Goal: Task Accomplishment & Management: Use online tool/utility

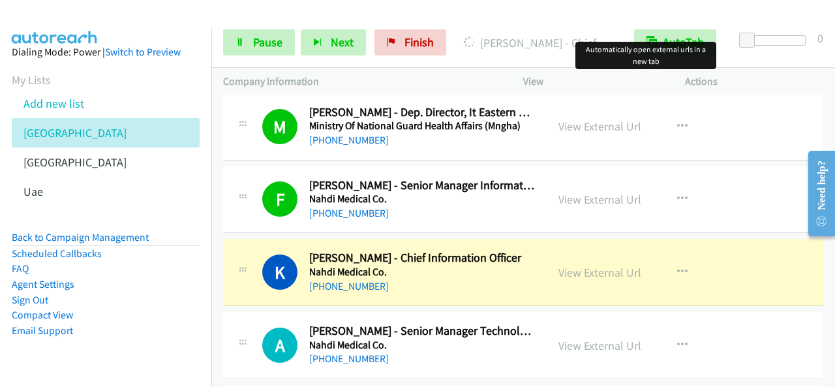
scroll to position [6198, 0]
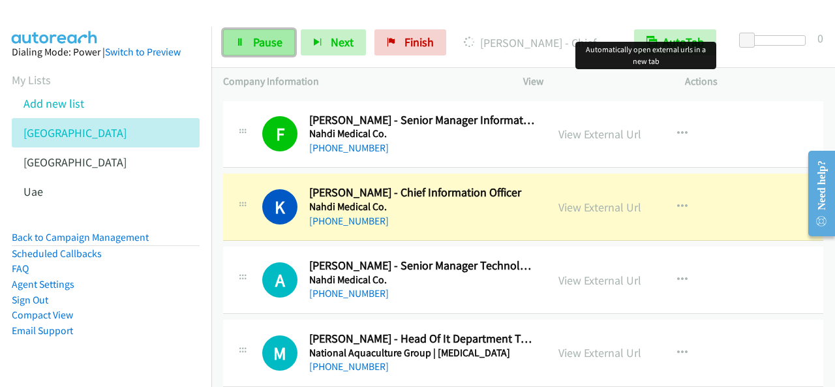
click at [275, 42] on span "Pause" at bounding box center [267, 42] width 29 height 15
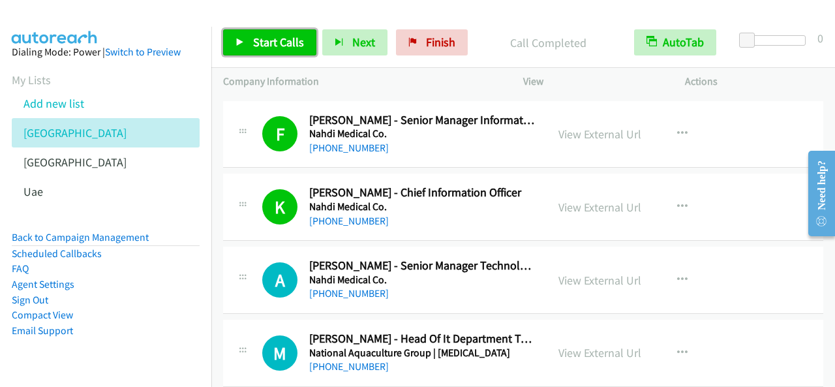
click at [246, 55] on link "Start Calls" at bounding box center [269, 42] width 93 height 26
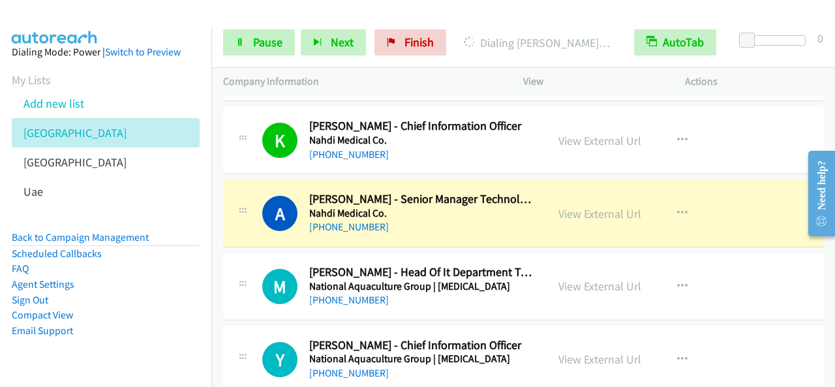
scroll to position [6329, 0]
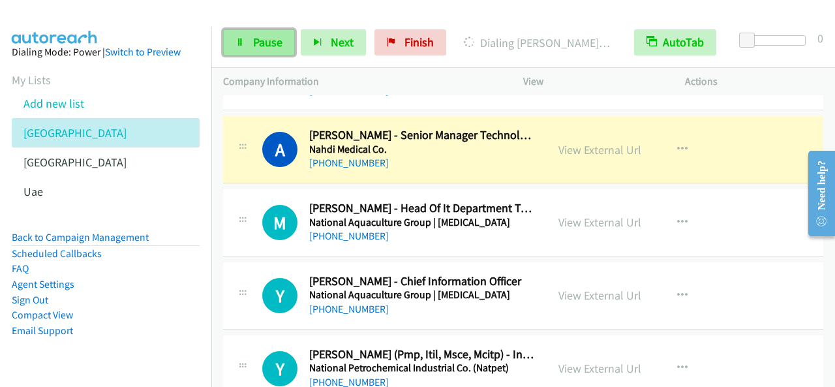
click at [254, 48] on span "Pause" at bounding box center [267, 42] width 29 height 15
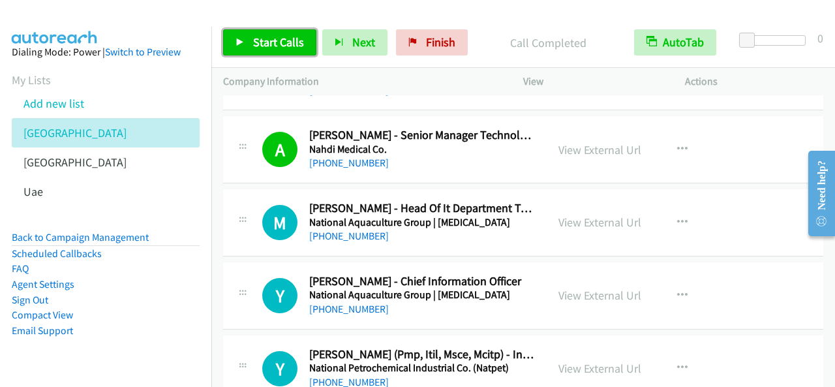
click at [254, 42] on span "Start Calls" at bounding box center [278, 42] width 51 height 15
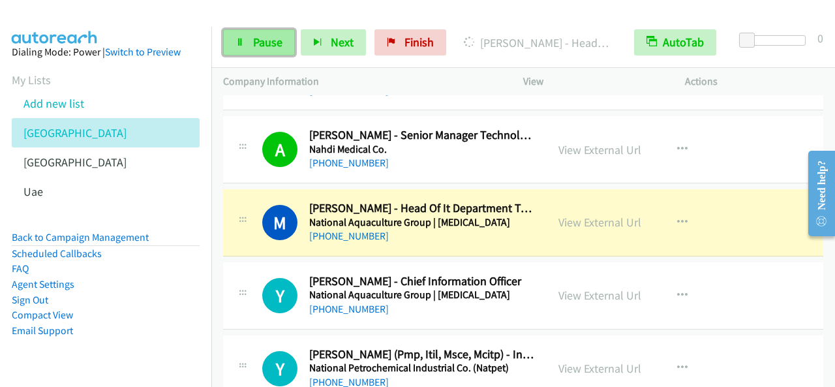
click at [263, 35] on span "Pause" at bounding box center [267, 42] width 29 height 15
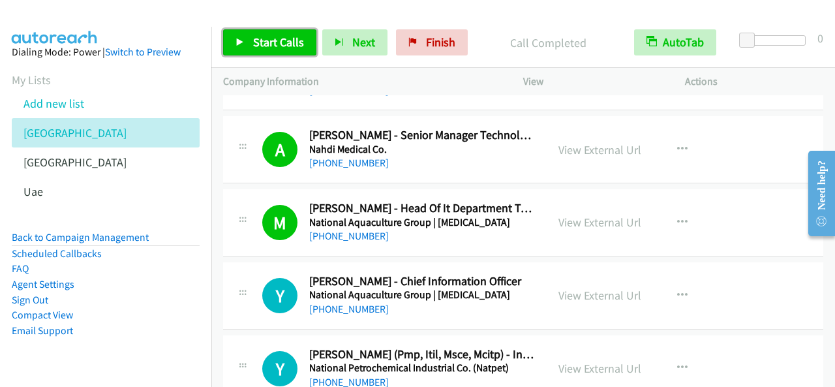
click at [286, 45] on span "Start Calls" at bounding box center [278, 42] width 51 height 15
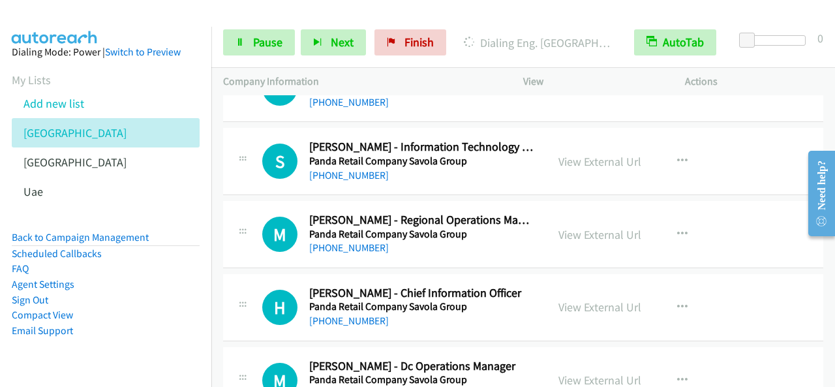
scroll to position [7373, 0]
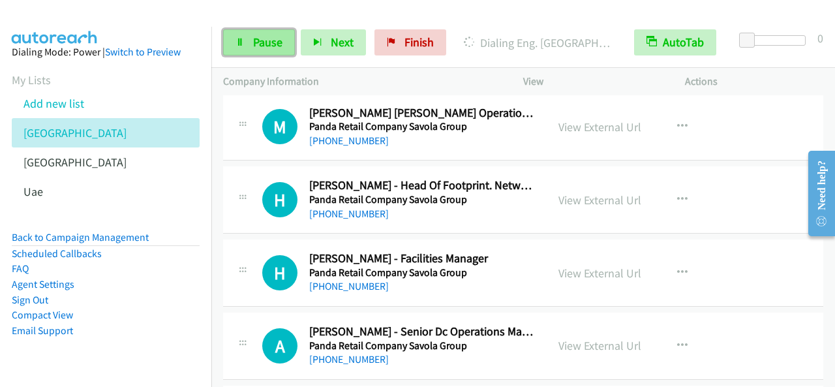
click at [257, 37] on span "Pause" at bounding box center [267, 42] width 29 height 15
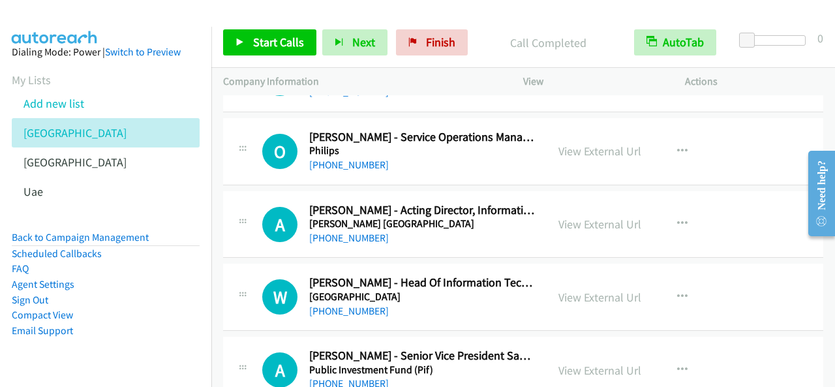
scroll to position [7568, 0]
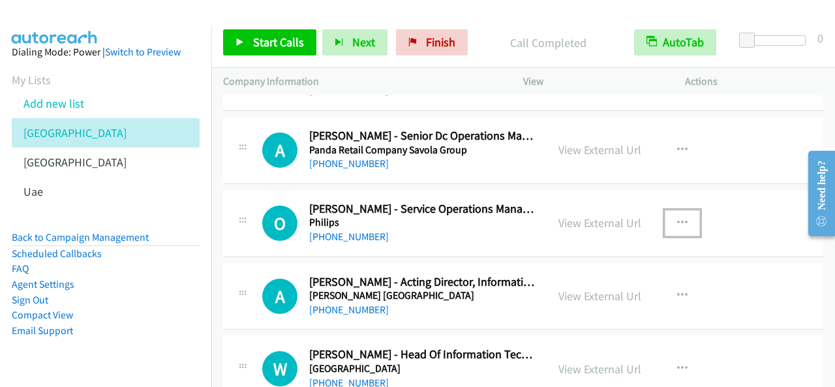
click at [677, 218] on icon "button" at bounding box center [682, 223] width 10 height 10
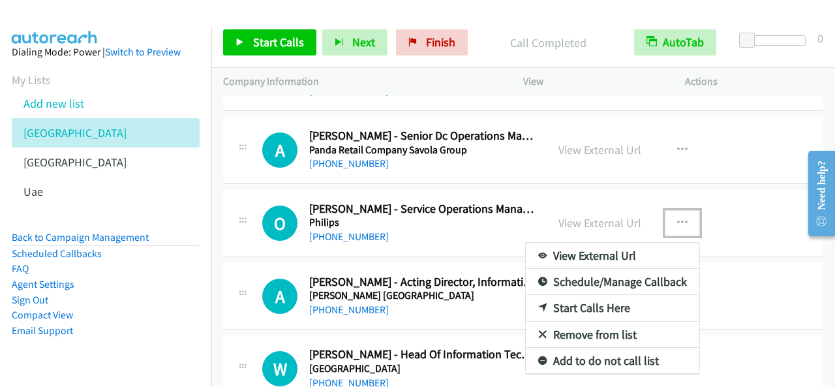
click at [595, 295] on link "Start Calls Here" at bounding box center [613, 308] width 174 height 26
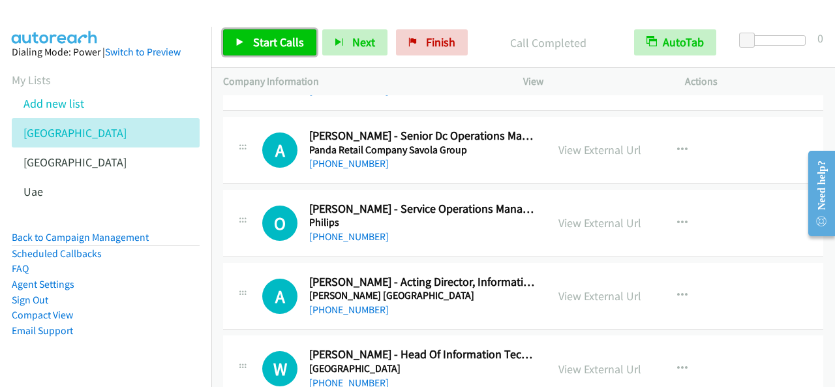
drag, startPoint x: 259, startPoint y: 47, endPoint x: 266, endPoint y: 50, distance: 7.9
click at [259, 46] on span "Start Calls" at bounding box center [278, 42] width 51 height 15
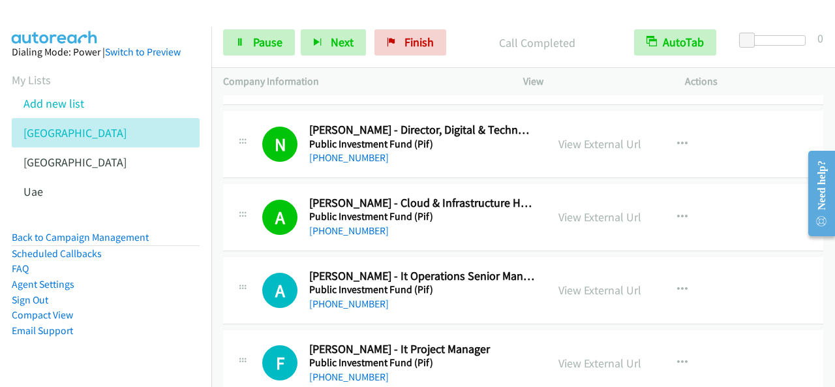
scroll to position [7960, 0]
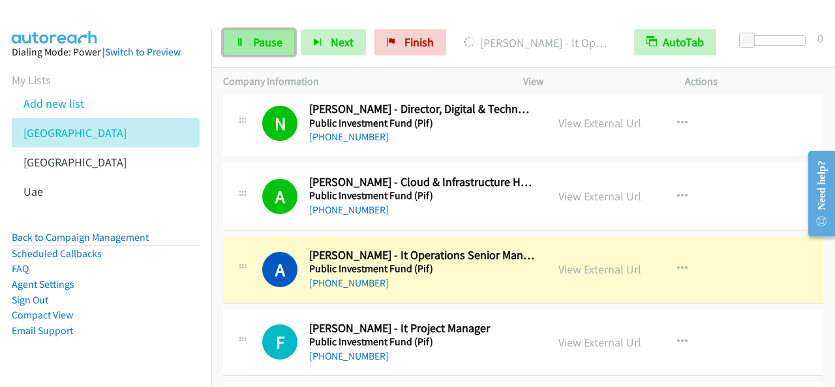
click at [277, 40] on span "Pause" at bounding box center [267, 42] width 29 height 15
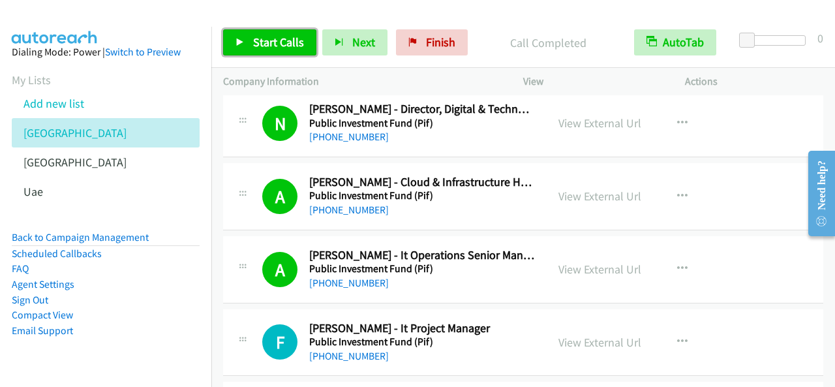
click at [282, 46] on span "Start Calls" at bounding box center [278, 42] width 51 height 15
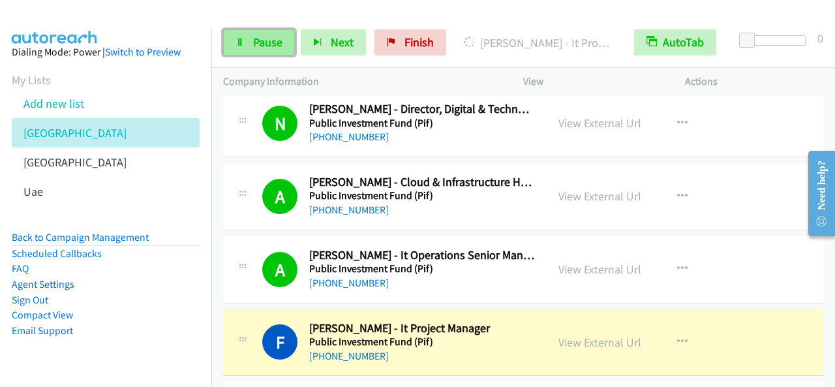
click at [278, 42] on span "Pause" at bounding box center [267, 42] width 29 height 15
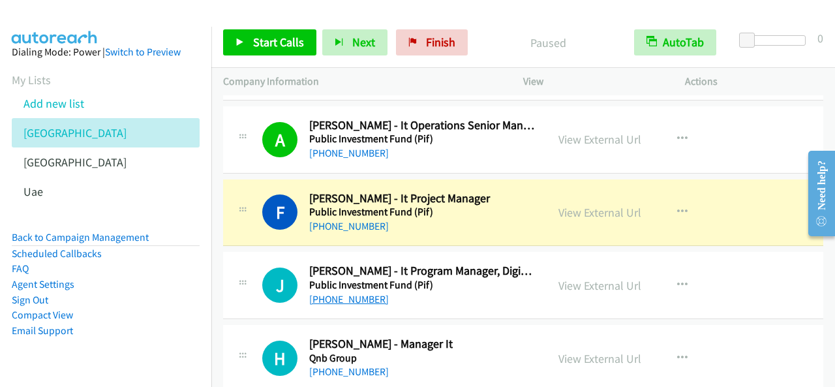
scroll to position [8090, 0]
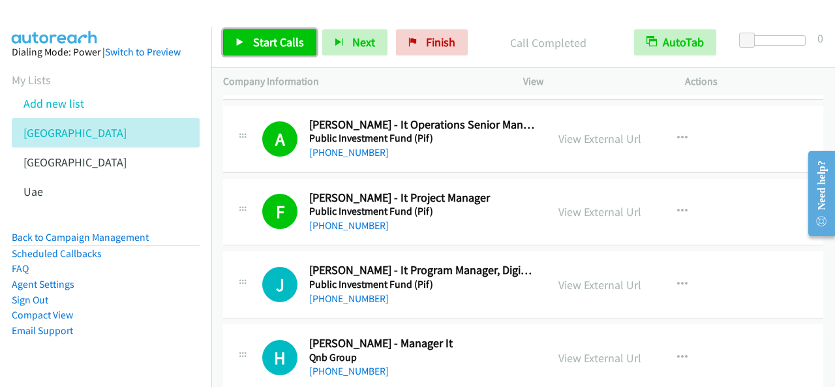
click at [280, 40] on span "Start Calls" at bounding box center [278, 42] width 51 height 15
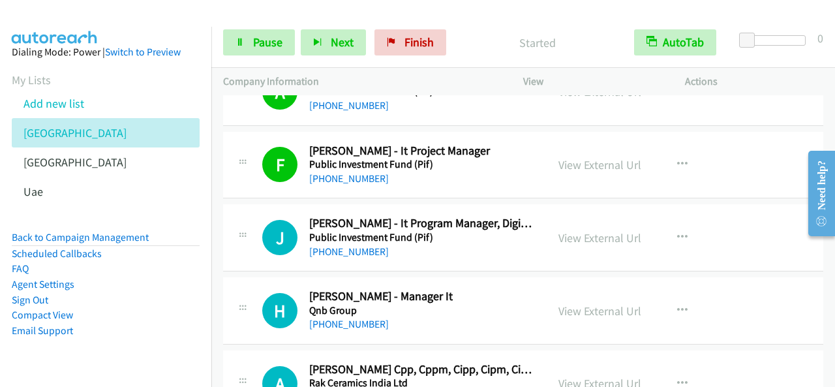
scroll to position [8156, 0]
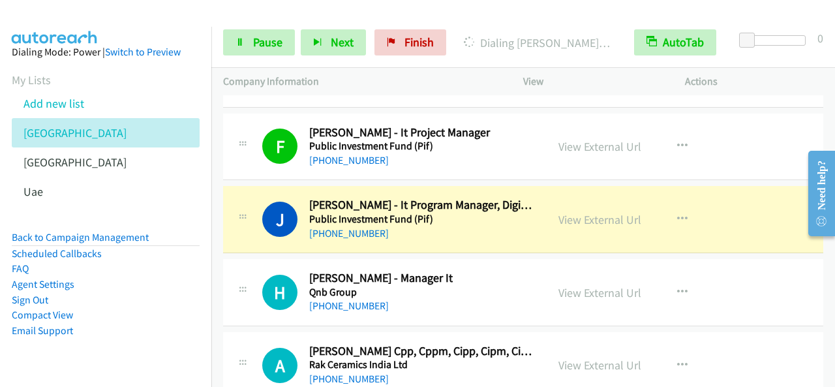
click at [276, 64] on div "Start Calls Pause Next Finish Dialing Jawaher Aleidan - It Program Manager, Dig…" at bounding box center [523, 43] width 624 height 50
click at [271, 44] on span "Pause" at bounding box center [267, 42] width 29 height 15
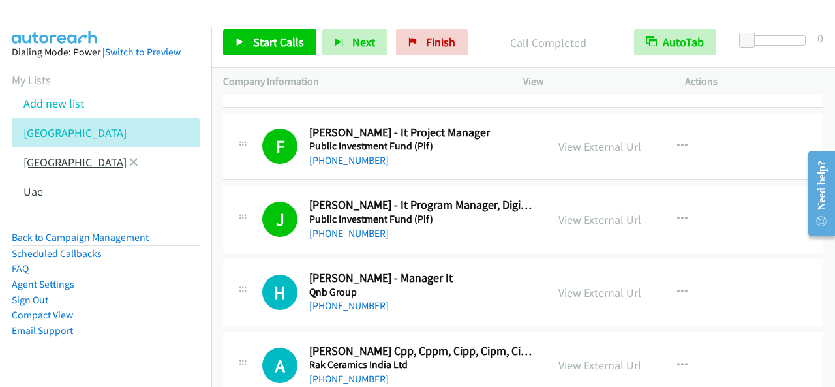
click at [25, 164] on link "[GEOGRAPHIC_DATA]" at bounding box center [74, 162] width 103 height 15
click at [45, 161] on link "[GEOGRAPHIC_DATA]" at bounding box center [74, 162] width 103 height 15
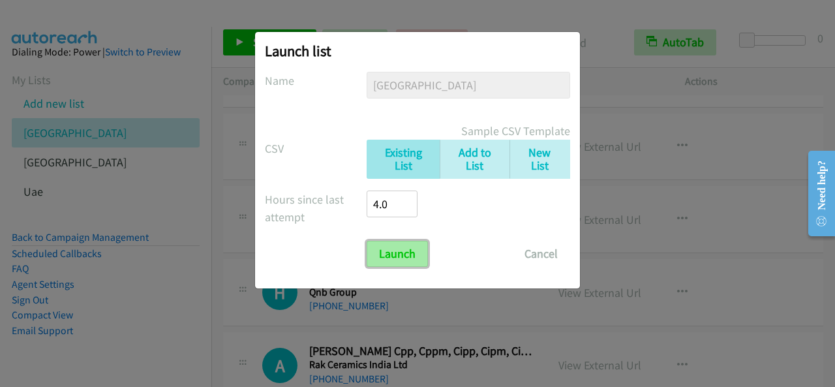
click at [418, 247] on input "Launch" at bounding box center [397, 254] width 61 height 26
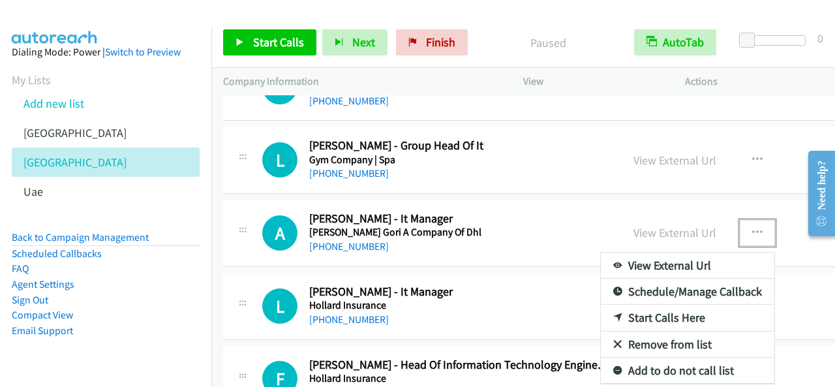
click at [653, 305] on link "Start Calls Here" at bounding box center [688, 318] width 174 height 26
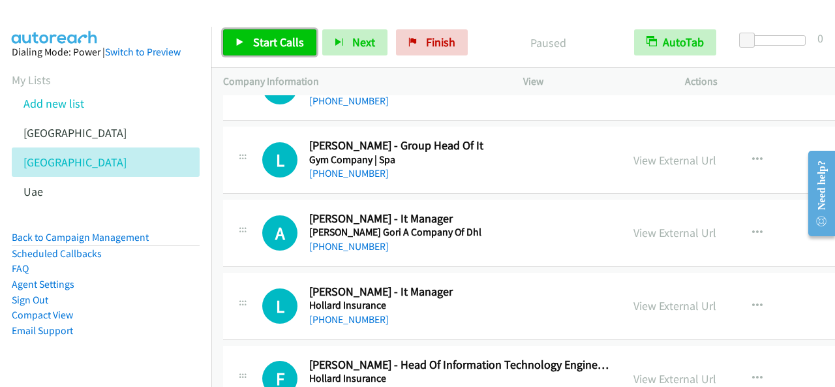
click at [284, 46] on span "Start Calls" at bounding box center [278, 42] width 51 height 15
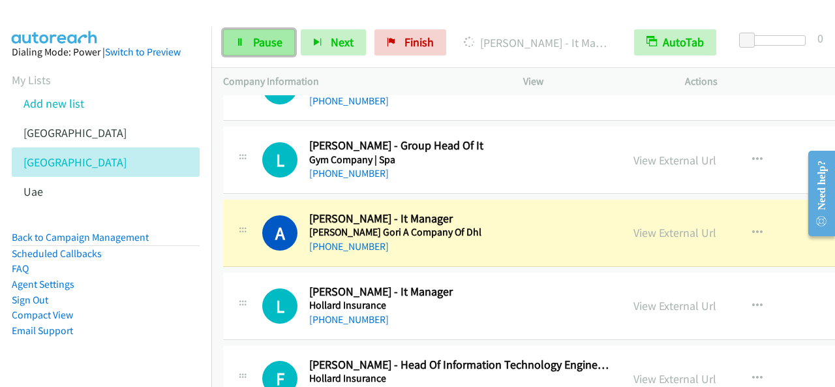
click at [259, 41] on span "Pause" at bounding box center [267, 42] width 29 height 15
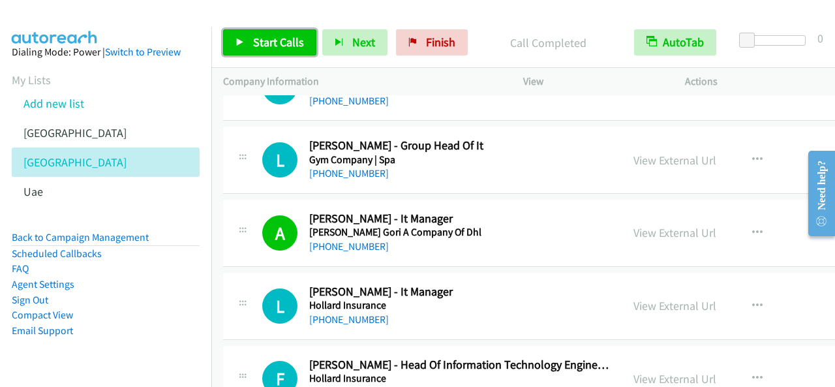
click at [281, 38] on span "Start Calls" at bounding box center [278, 42] width 51 height 15
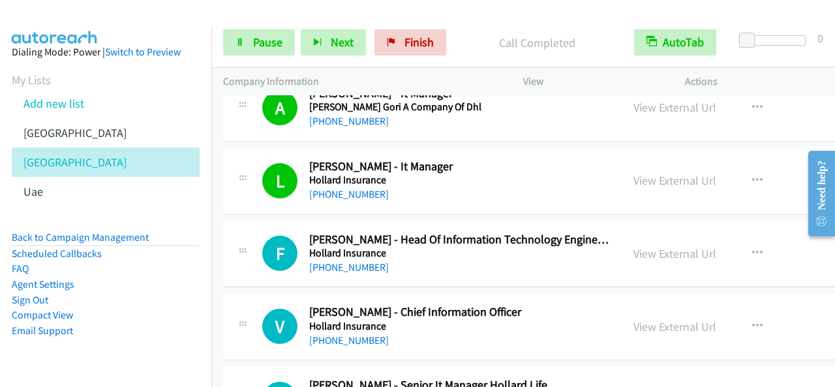
scroll to position [5024, 0]
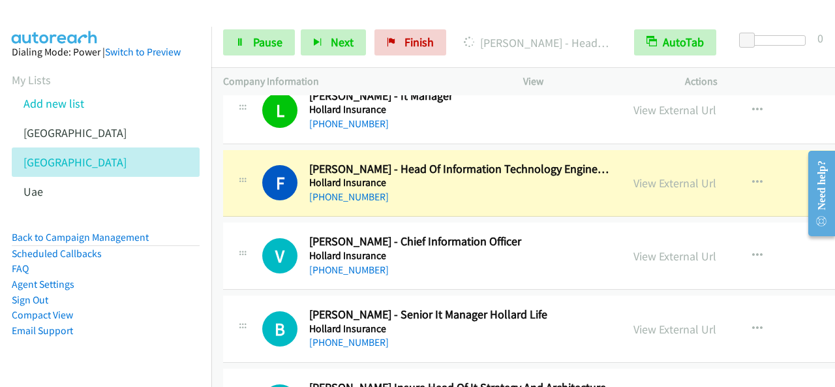
click at [231, 179] on div "F Callback Scheduled Farouk Bhabha - Head Of Information Technology Engineering…" at bounding box center [422, 183] width 399 height 43
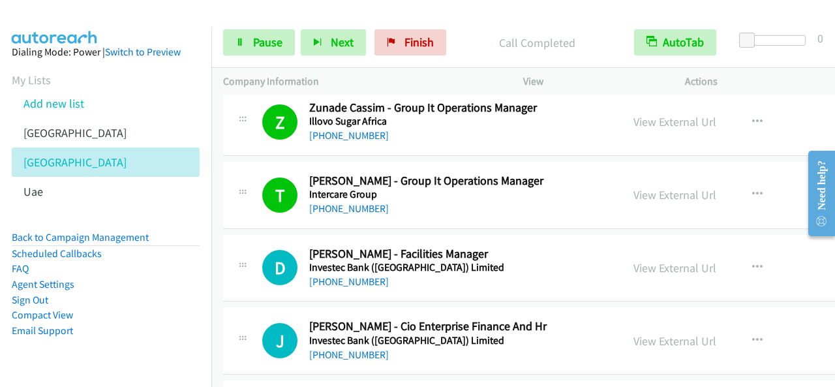
scroll to position [5807, 0]
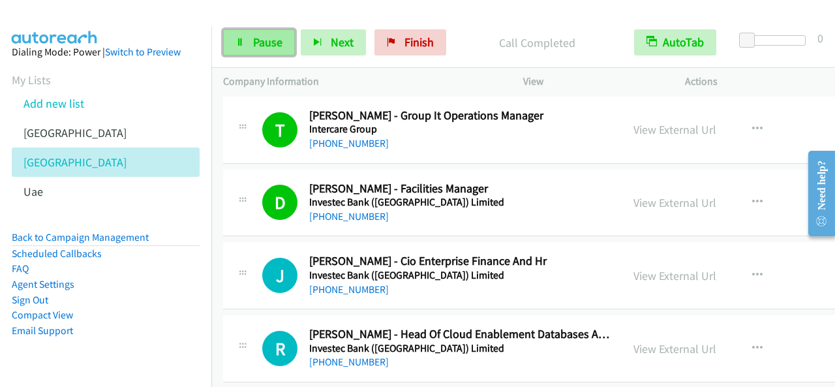
click at [244, 43] on icon at bounding box center [240, 42] width 9 height 9
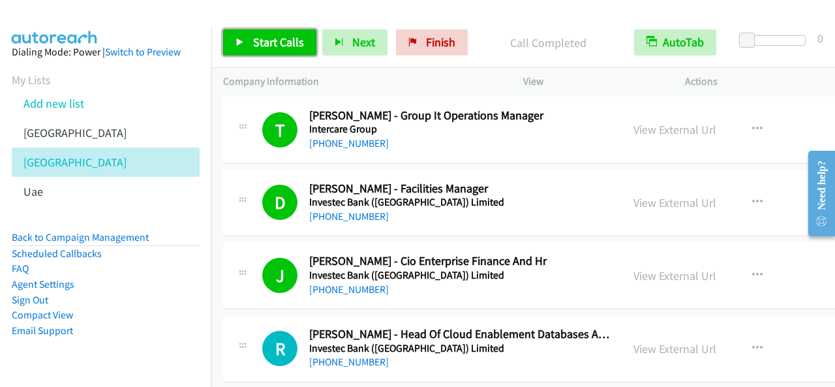
click at [277, 48] on span "Start Calls" at bounding box center [278, 42] width 51 height 15
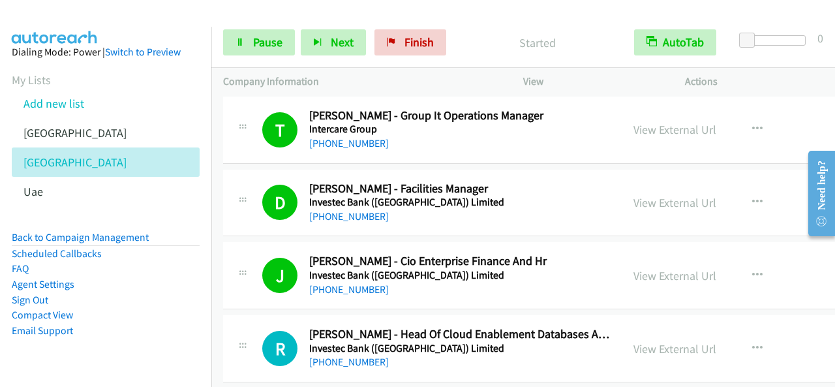
scroll to position [5937, 0]
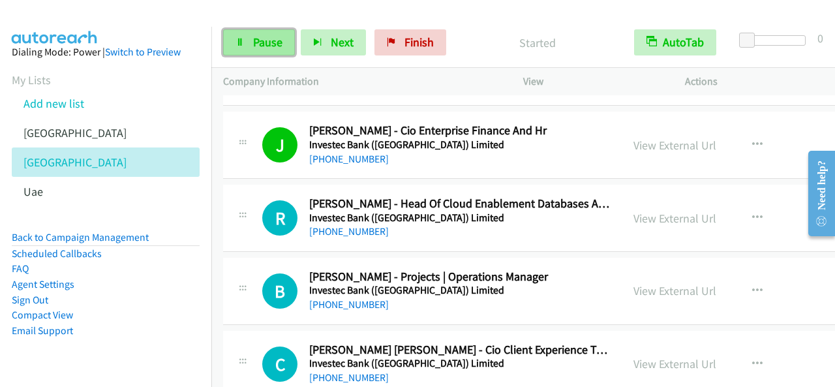
click at [259, 33] on link "Pause" at bounding box center [259, 42] width 72 height 26
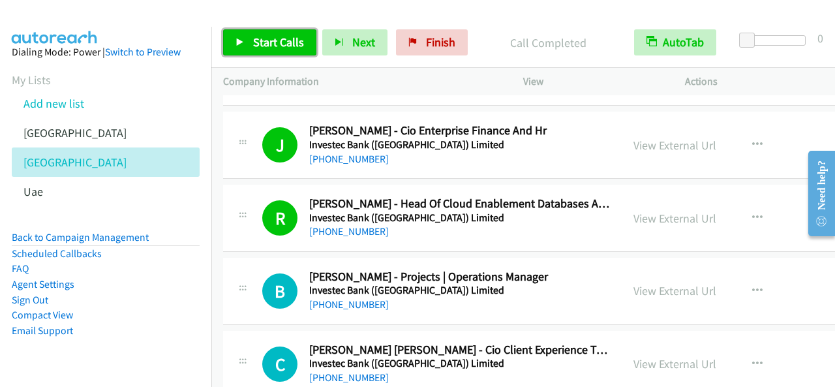
click at [287, 29] on link "Start Calls" at bounding box center [269, 42] width 93 height 26
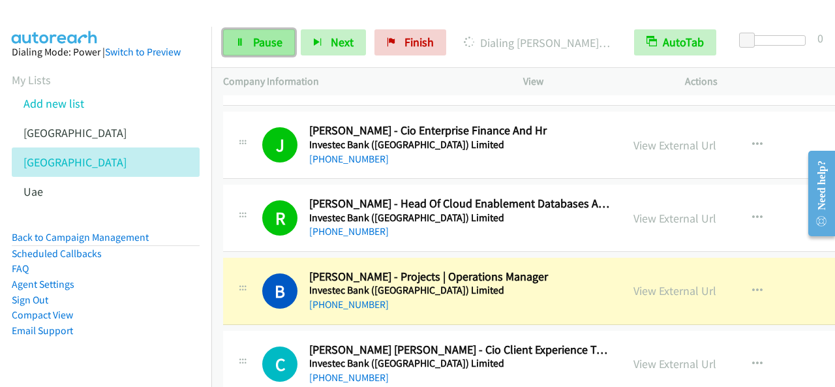
click at [283, 41] on link "Pause" at bounding box center [259, 42] width 72 height 26
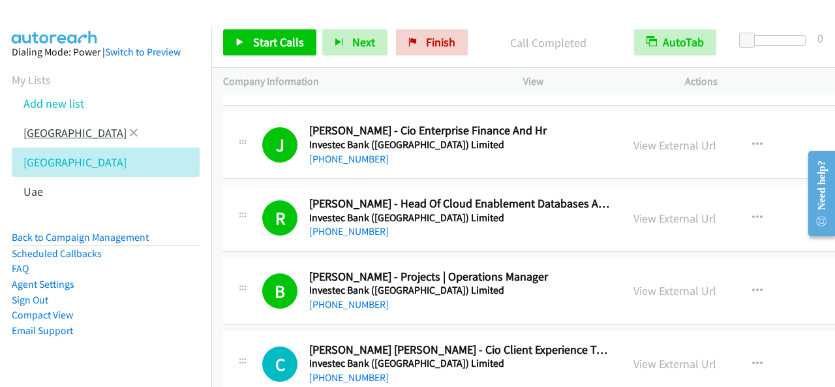
click at [46, 138] on link "[GEOGRAPHIC_DATA]" at bounding box center [74, 132] width 103 height 15
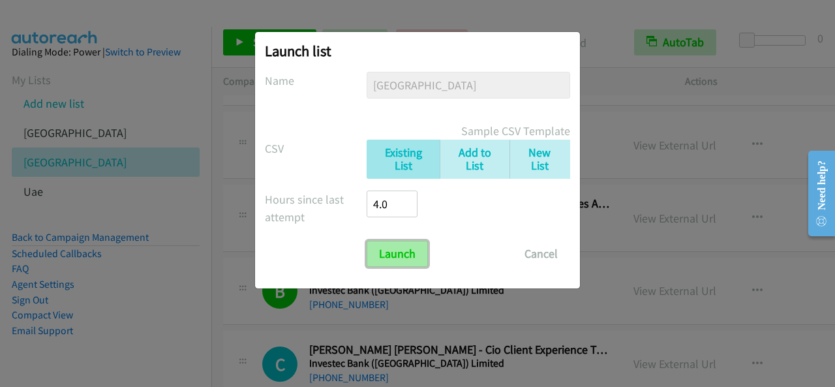
click at [382, 247] on input "Launch" at bounding box center [397, 254] width 61 height 26
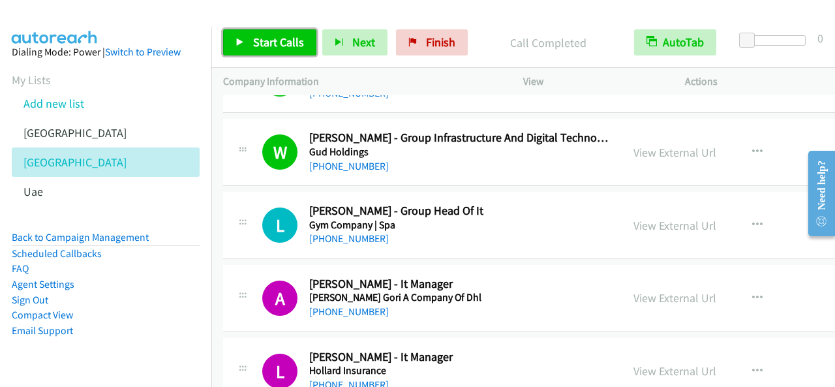
click at [270, 44] on span "Start Calls" at bounding box center [278, 42] width 51 height 15
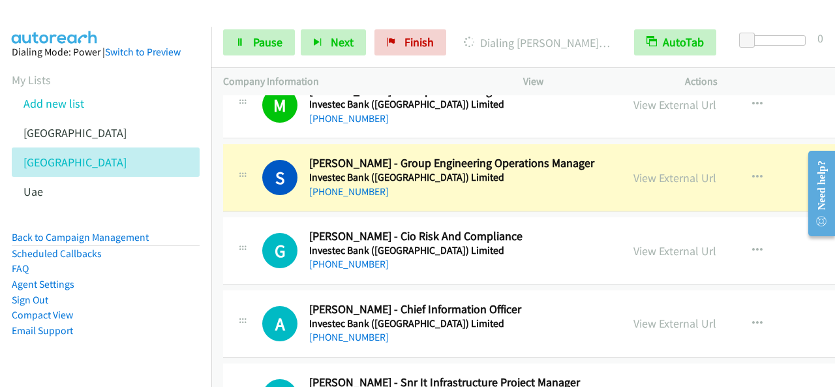
scroll to position [6655, 0]
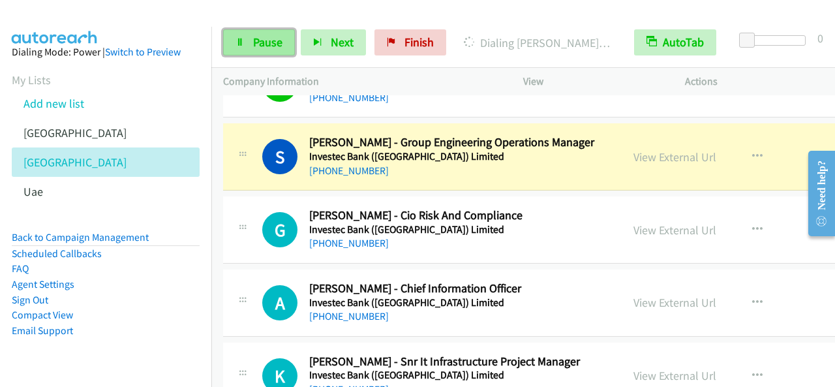
click at [281, 45] on span "Pause" at bounding box center [267, 42] width 29 height 15
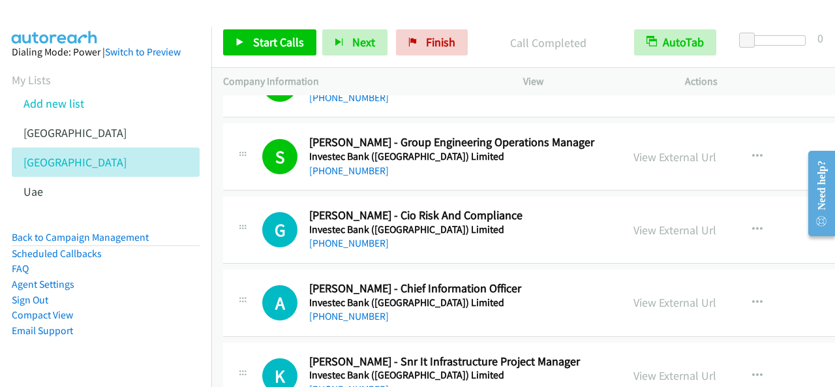
click at [274, 12] on div at bounding box center [411, 25] width 823 height 50
click at [281, 42] on span "Start Calls" at bounding box center [278, 42] width 51 height 15
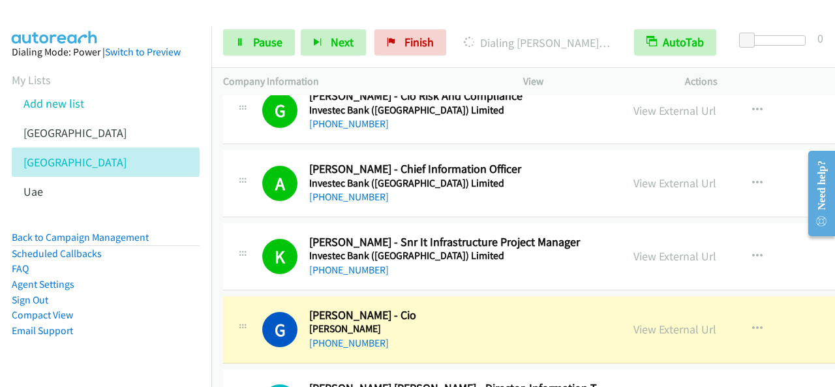
scroll to position [6851, 0]
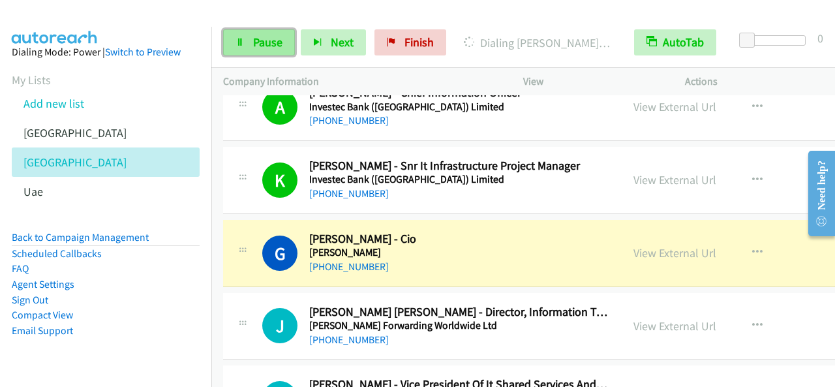
click at [287, 42] on link "Pause" at bounding box center [259, 42] width 72 height 26
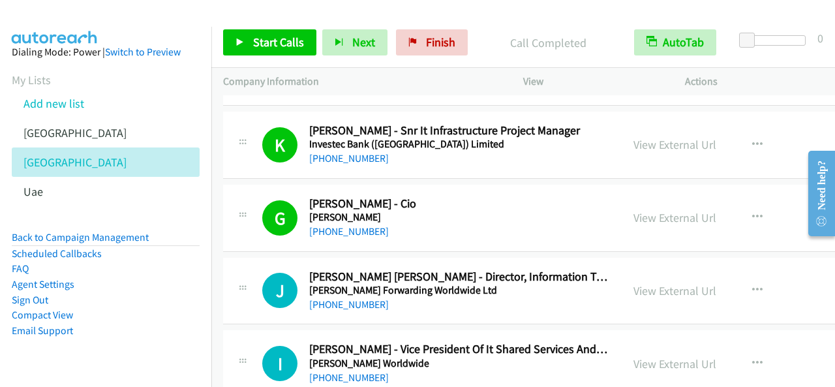
scroll to position [6916, 0]
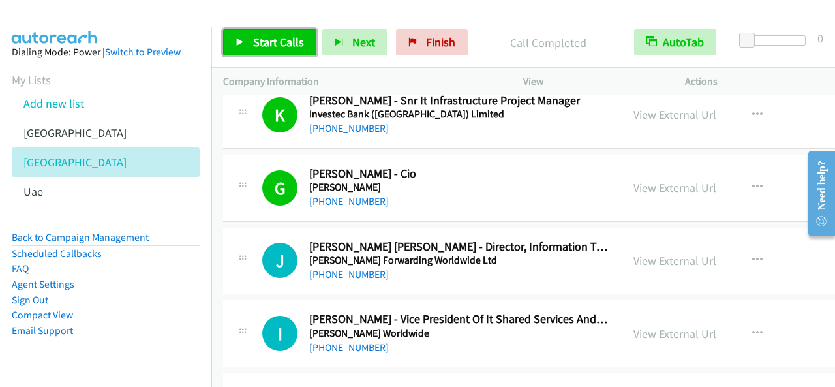
click at [256, 38] on span "Start Calls" at bounding box center [278, 42] width 51 height 15
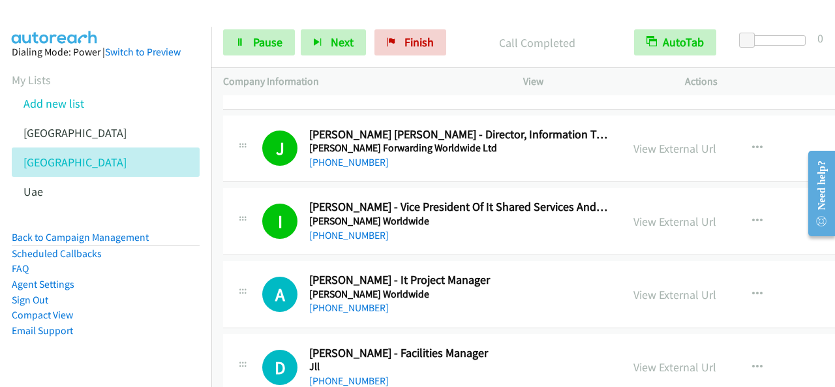
scroll to position [7046, 0]
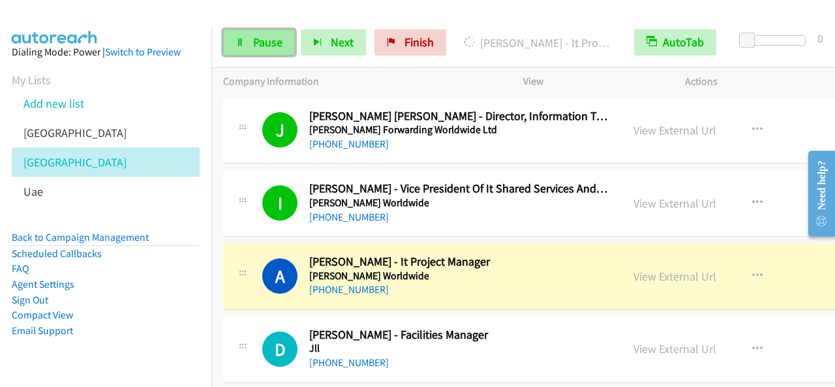
click at [270, 37] on span "Pause" at bounding box center [267, 42] width 29 height 15
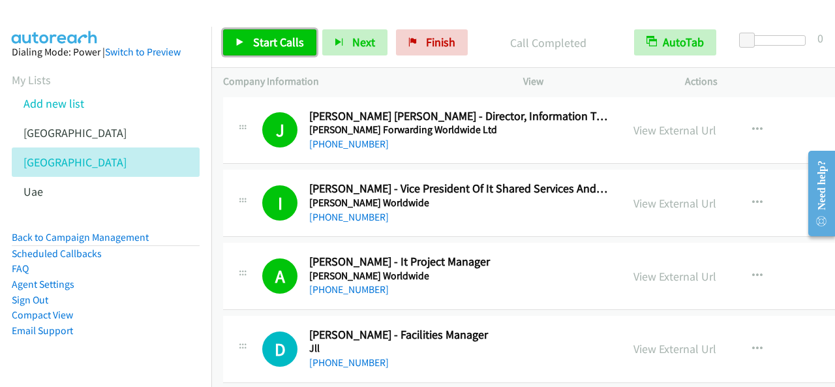
drag, startPoint x: 277, startPoint y: 45, endPoint x: 291, endPoint y: 63, distance: 23.2
click at [278, 45] on span "Start Calls" at bounding box center [278, 42] width 51 height 15
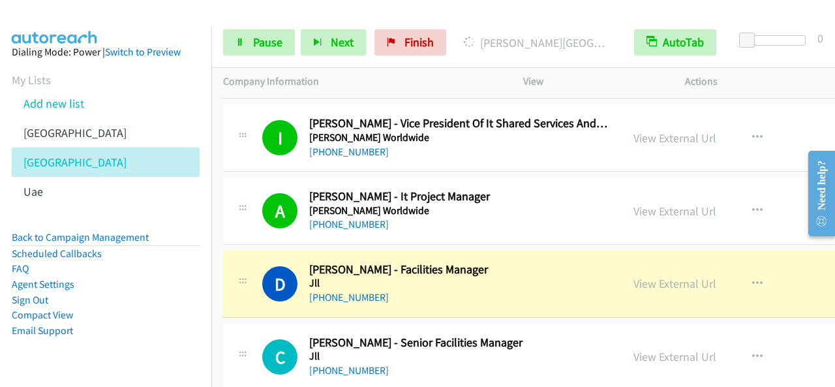
scroll to position [7242, 0]
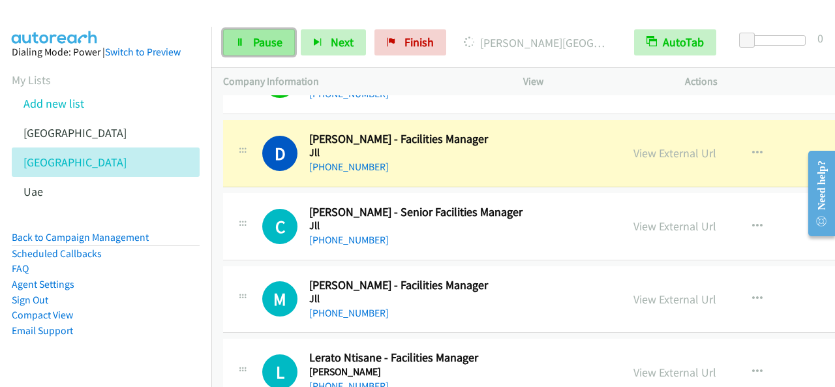
click at [266, 42] on span "Pause" at bounding box center [267, 42] width 29 height 15
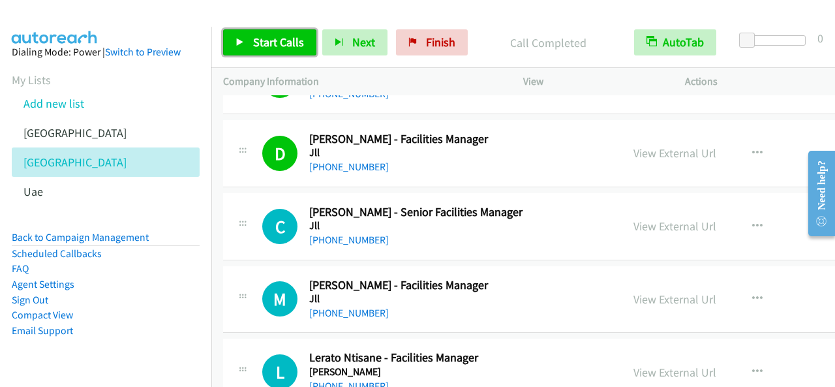
click at [294, 44] on span "Start Calls" at bounding box center [278, 42] width 51 height 15
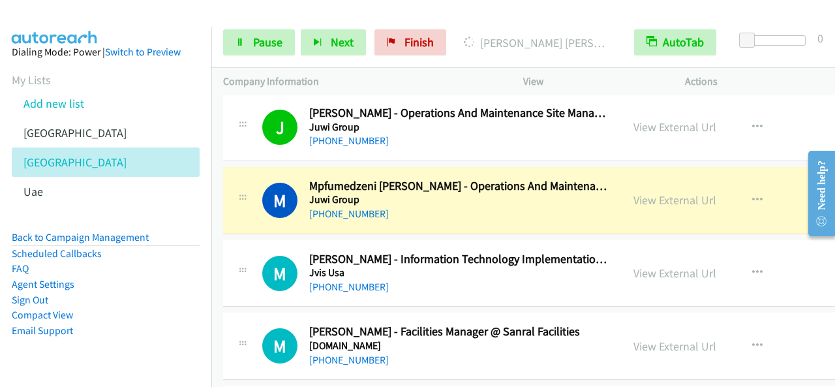
scroll to position [7634, 0]
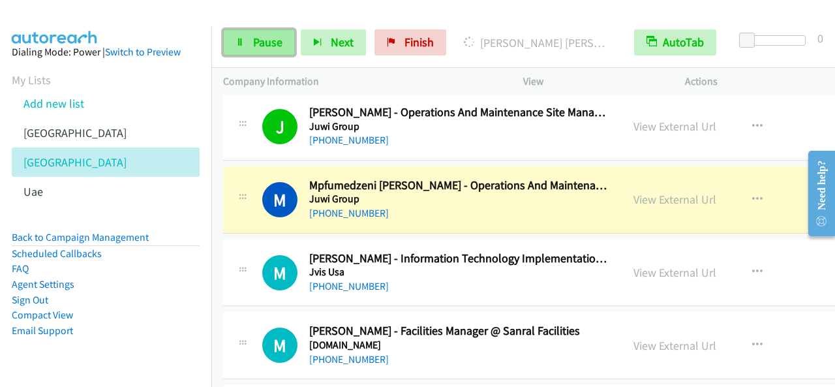
click at [275, 48] on span "Pause" at bounding box center [267, 42] width 29 height 15
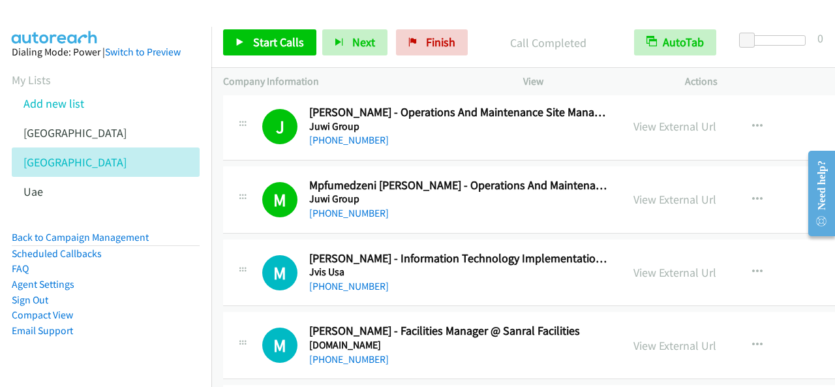
click at [297, 57] on div "Start Calls Pause Next Finish Call Completed AutoTab AutoTab 0" at bounding box center [523, 43] width 624 height 50
click at [290, 35] on span "Start Calls" at bounding box center [278, 42] width 51 height 15
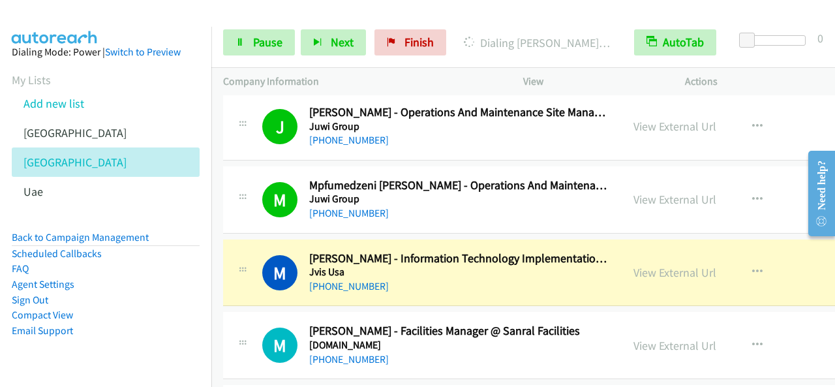
scroll to position [7699, 0]
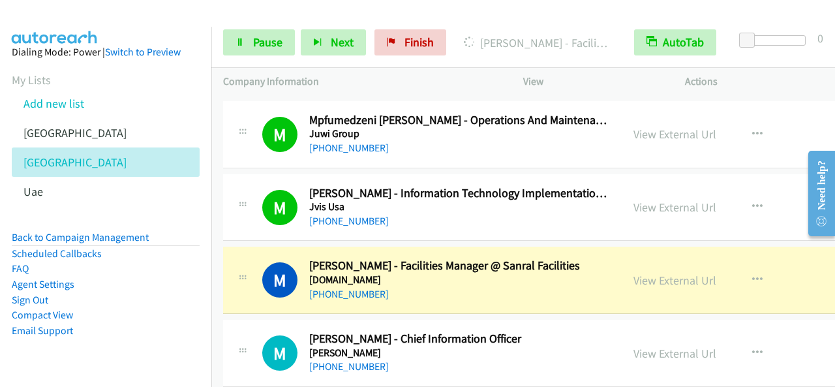
click at [500, 286] on div "[PHONE_NUMBER]" at bounding box center [459, 294] width 301 height 16
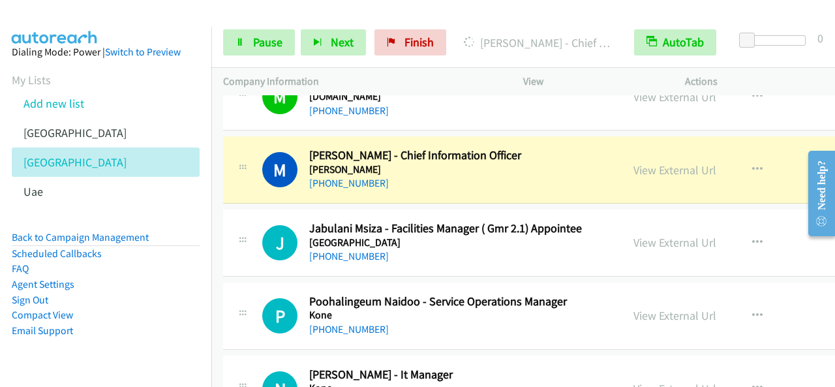
scroll to position [7895, 0]
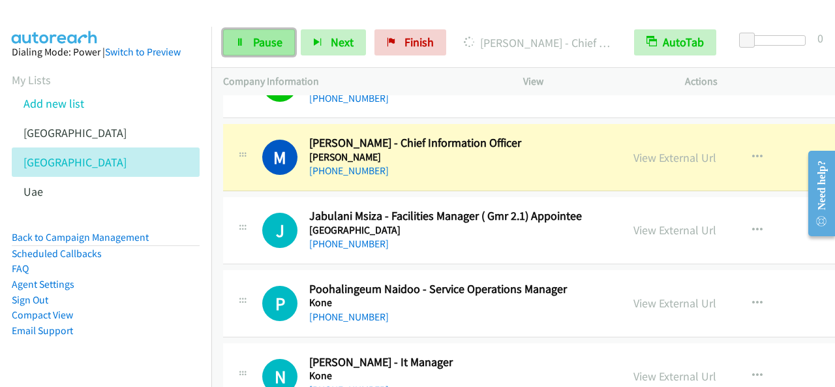
click at [266, 33] on link "Pause" at bounding box center [259, 42] width 72 height 26
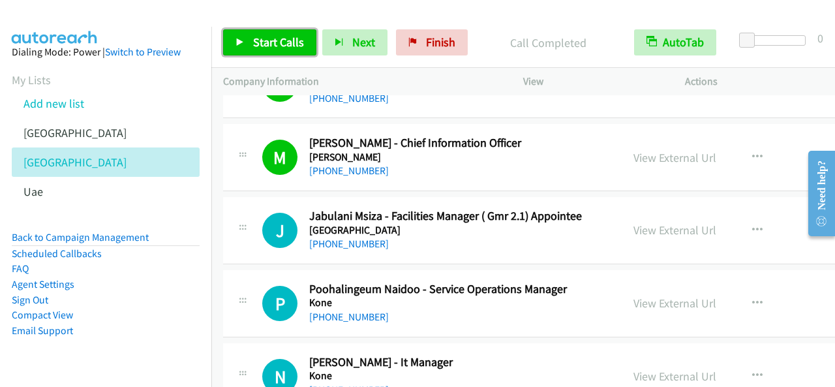
click at [292, 41] on span "Start Calls" at bounding box center [278, 42] width 51 height 15
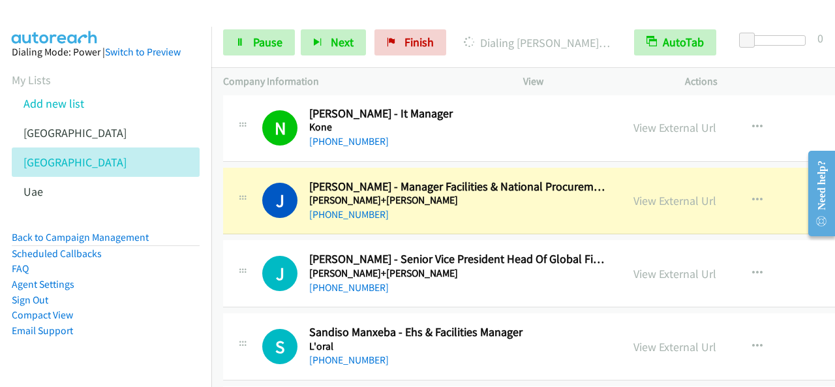
scroll to position [8156, 0]
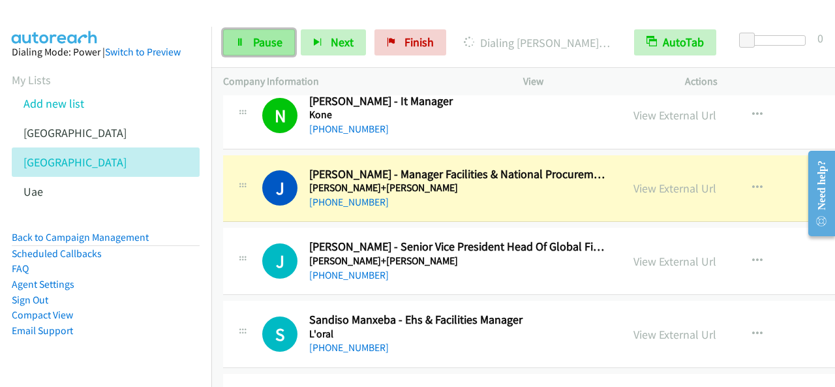
click at [264, 46] on span "Pause" at bounding box center [267, 42] width 29 height 15
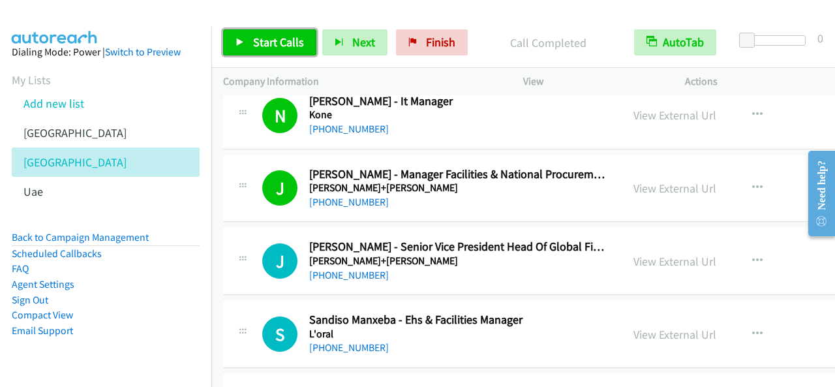
click at [236, 46] on link "Start Calls" at bounding box center [269, 42] width 93 height 26
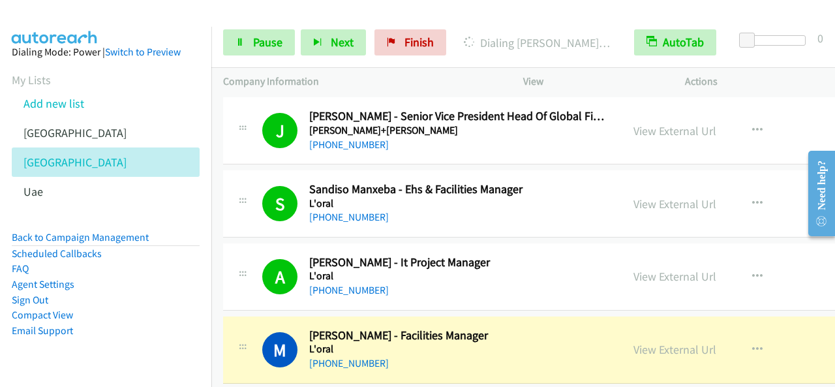
scroll to position [8417, 0]
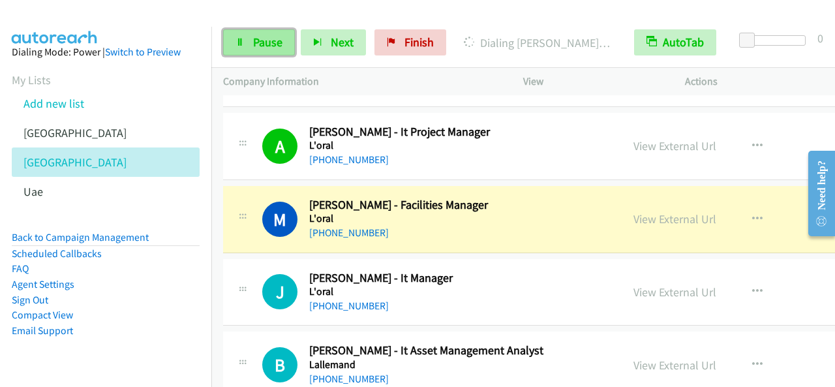
click at [258, 42] on span "Pause" at bounding box center [267, 42] width 29 height 15
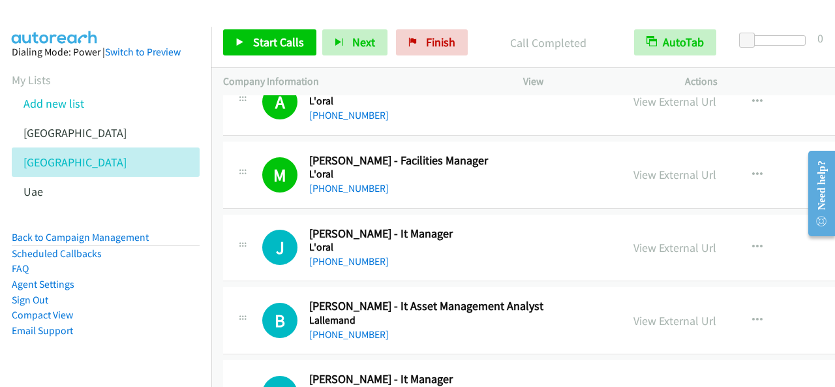
scroll to position [8482, 0]
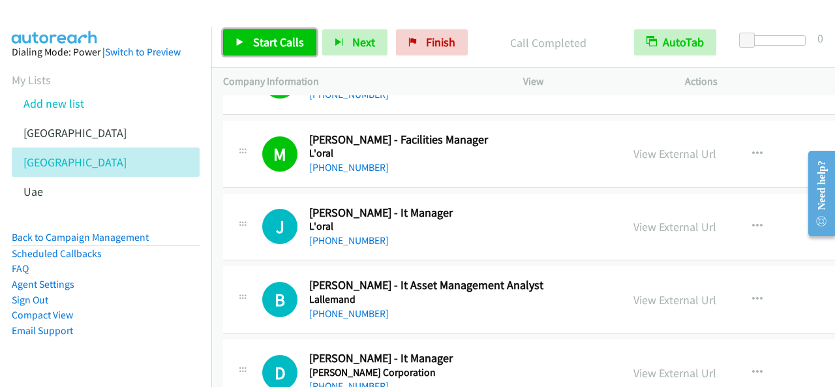
click at [283, 42] on span "Start Calls" at bounding box center [278, 42] width 51 height 15
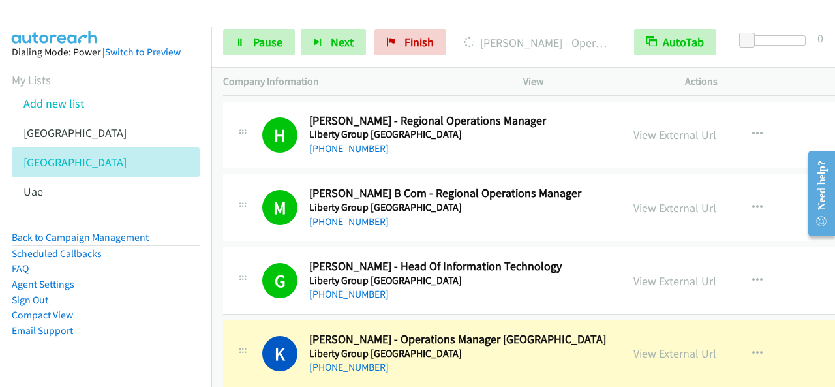
scroll to position [9069, 0]
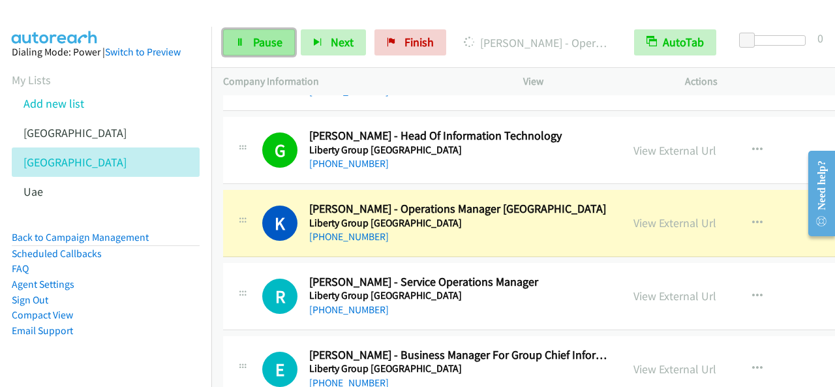
click at [262, 35] on span "Pause" at bounding box center [267, 42] width 29 height 15
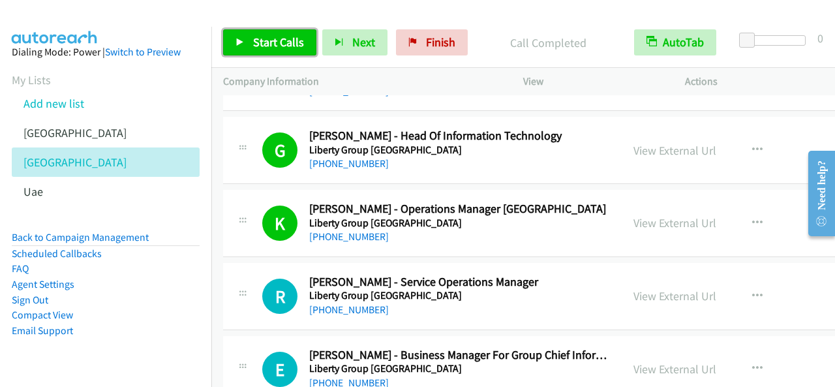
click at [269, 38] on span "Start Calls" at bounding box center [278, 42] width 51 height 15
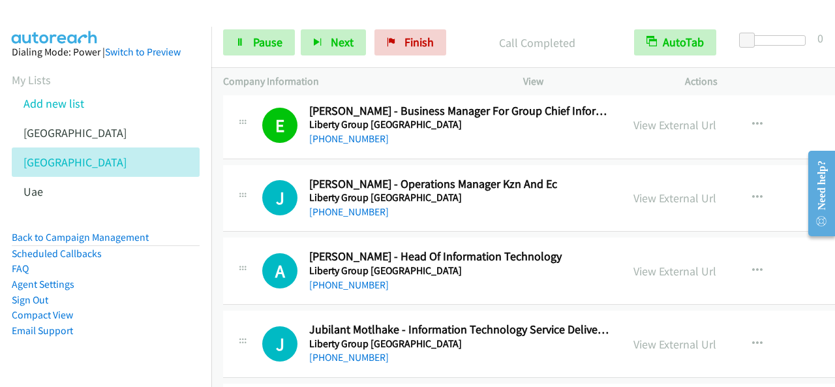
scroll to position [9330, 0]
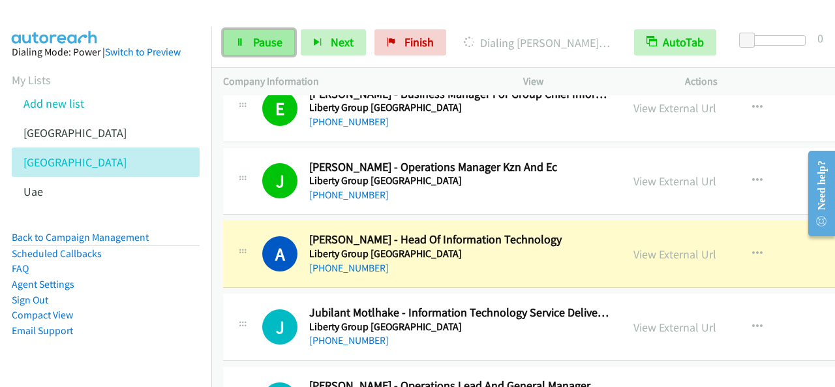
click at [256, 37] on span "Pause" at bounding box center [267, 42] width 29 height 15
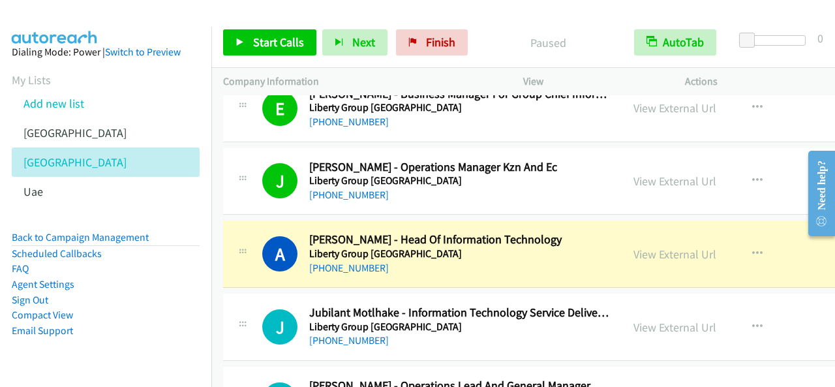
click at [622, 249] on div "A Callback Scheduled [PERSON_NAME] - Head Of Information Technology Liberty Gro…" at bounding box center [598, 254] width 750 height 67
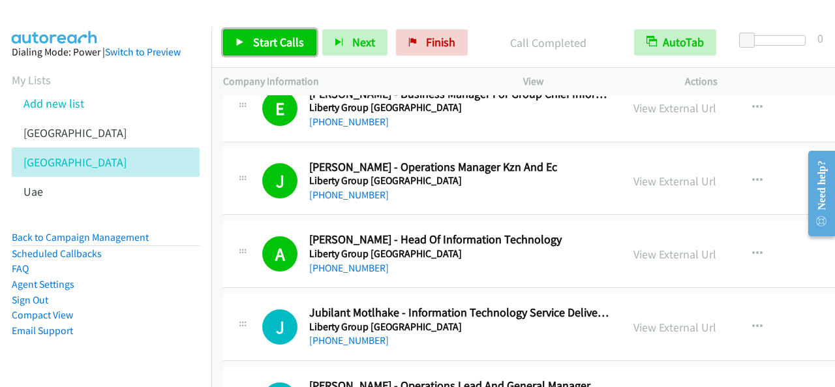
click at [255, 40] on span "Start Calls" at bounding box center [278, 42] width 51 height 15
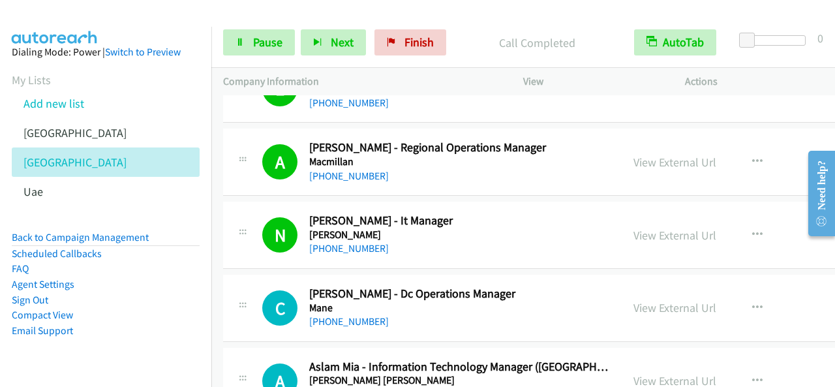
scroll to position [9917, 0]
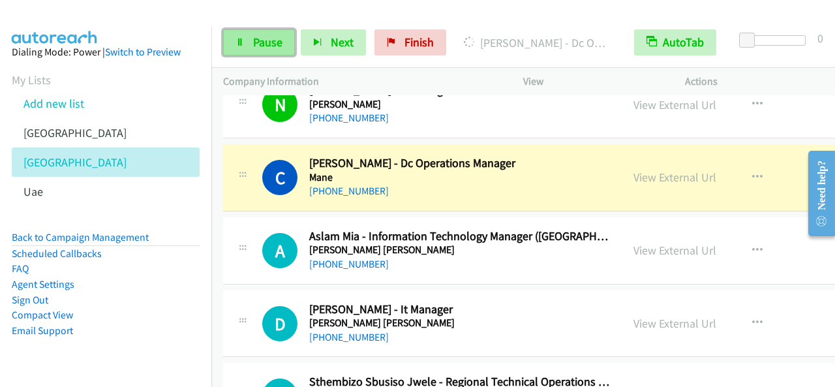
click at [261, 41] on span "Pause" at bounding box center [267, 42] width 29 height 15
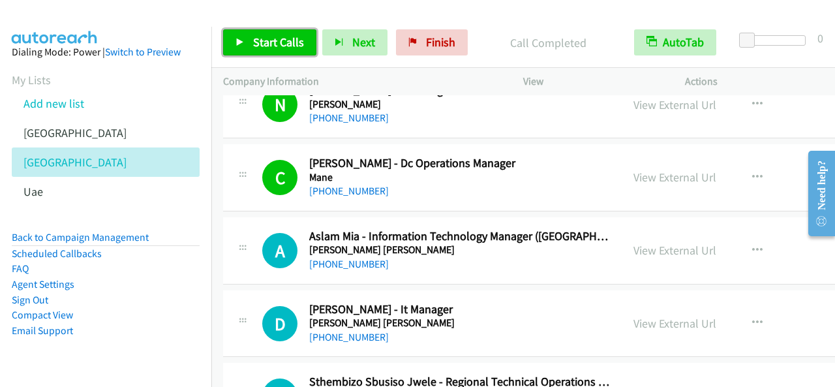
click at [234, 37] on link "Start Calls" at bounding box center [269, 42] width 93 height 26
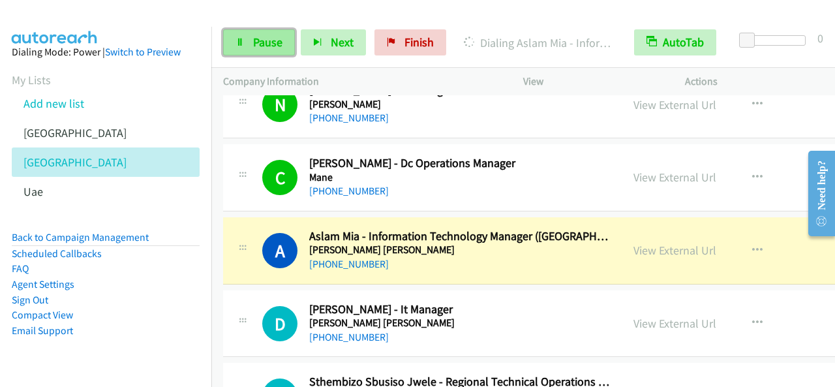
click at [270, 49] on span "Pause" at bounding box center [267, 42] width 29 height 15
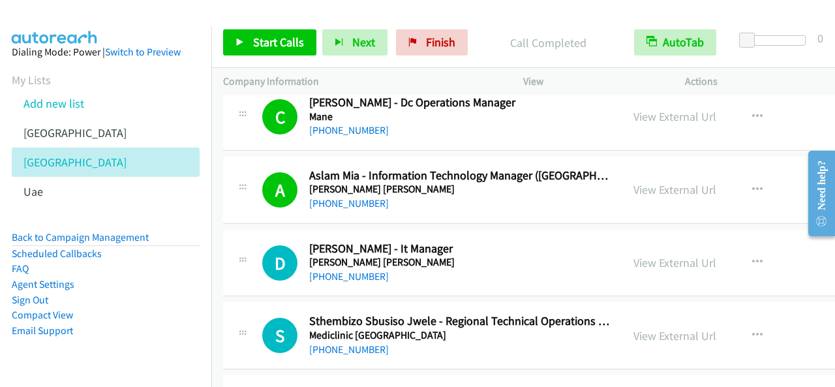
scroll to position [9982, 0]
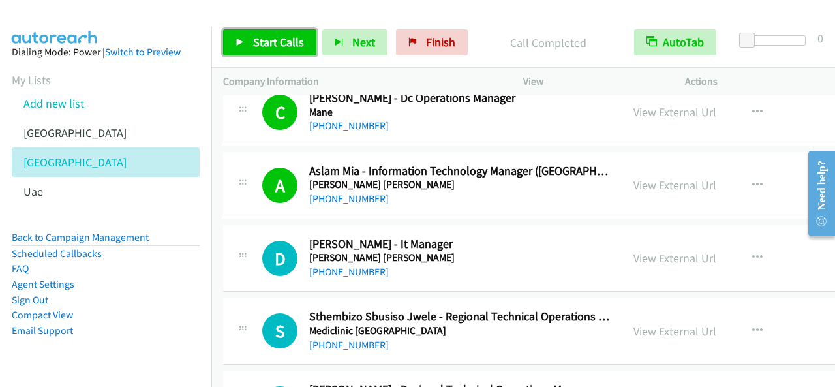
click at [274, 48] on span "Start Calls" at bounding box center [278, 42] width 51 height 15
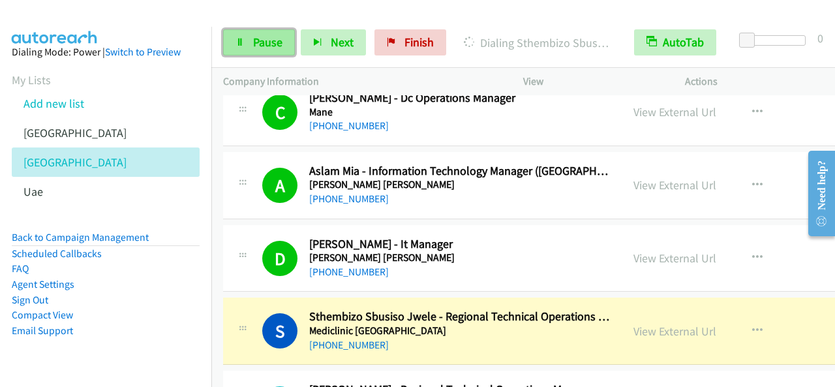
click at [269, 36] on span "Pause" at bounding box center [267, 42] width 29 height 15
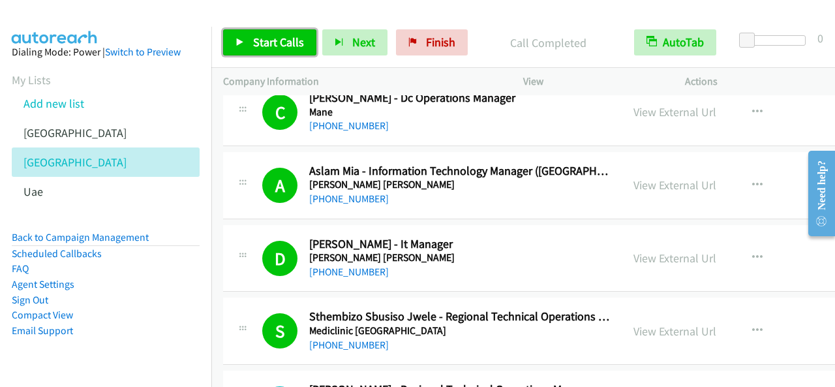
drag, startPoint x: 264, startPoint y: 32, endPoint x: 271, endPoint y: 36, distance: 8.8
click at [264, 31] on link "Start Calls" at bounding box center [269, 42] width 93 height 26
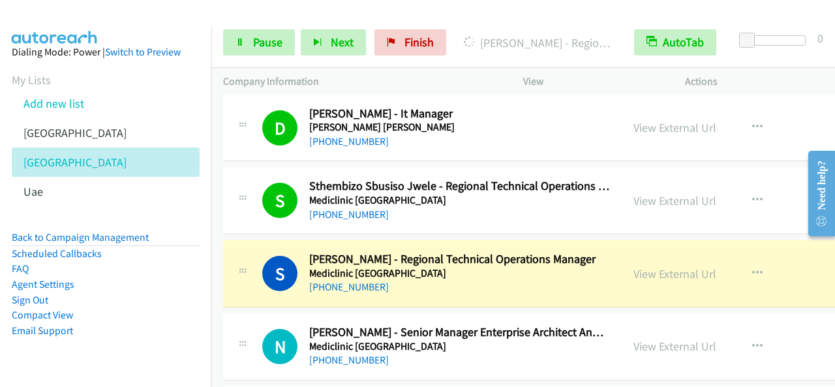
scroll to position [10178, 0]
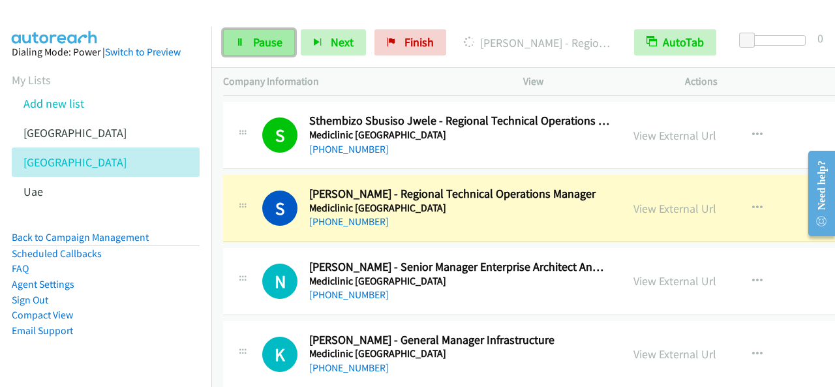
click at [265, 40] on span "Pause" at bounding box center [267, 42] width 29 height 15
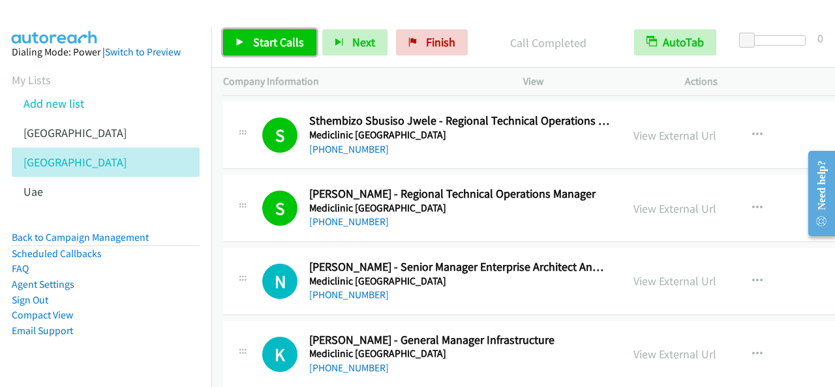
click at [263, 52] on link "Start Calls" at bounding box center [269, 42] width 93 height 26
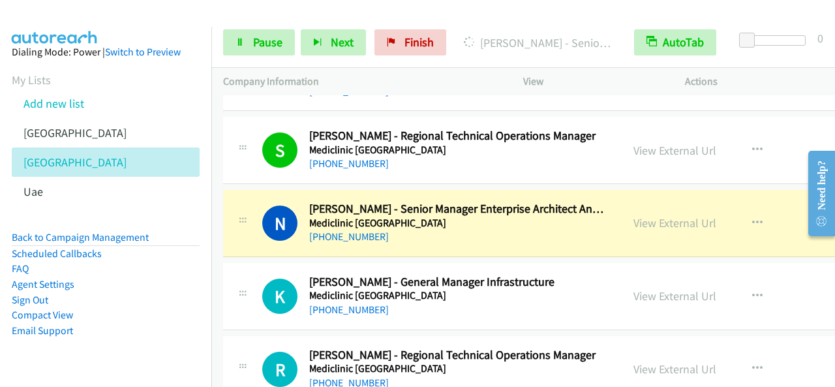
scroll to position [10309, 0]
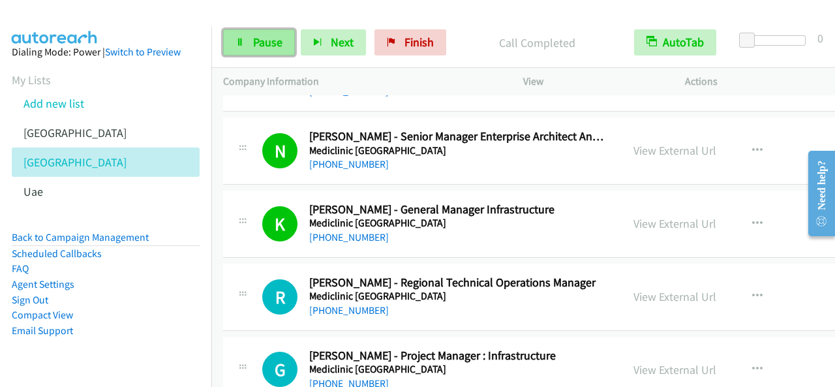
click at [260, 29] on link "Pause" at bounding box center [259, 42] width 72 height 26
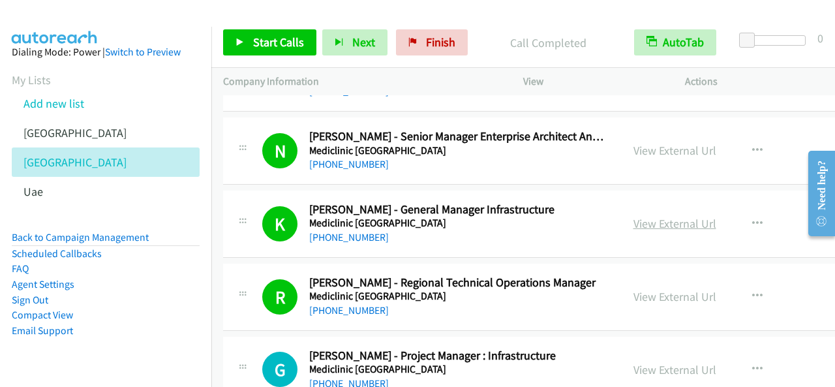
click at [656, 216] on link "View External Url" at bounding box center [675, 223] width 83 height 15
click at [268, 42] on span "Start Calls" at bounding box center [278, 42] width 51 height 15
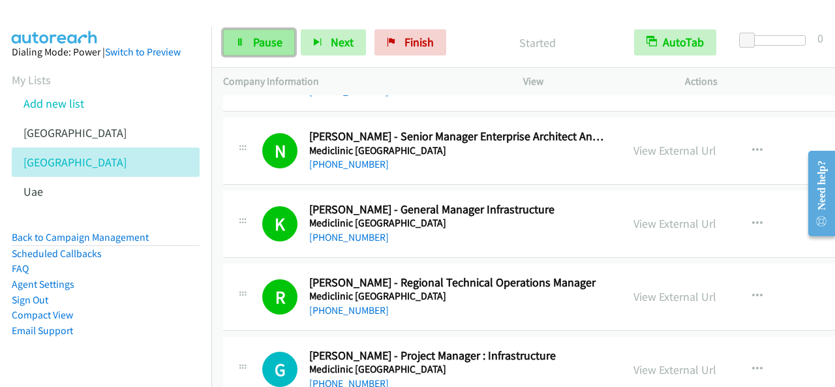
click at [283, 37] on link "Pause" at bounding box center [259, 42] width 72 height 26
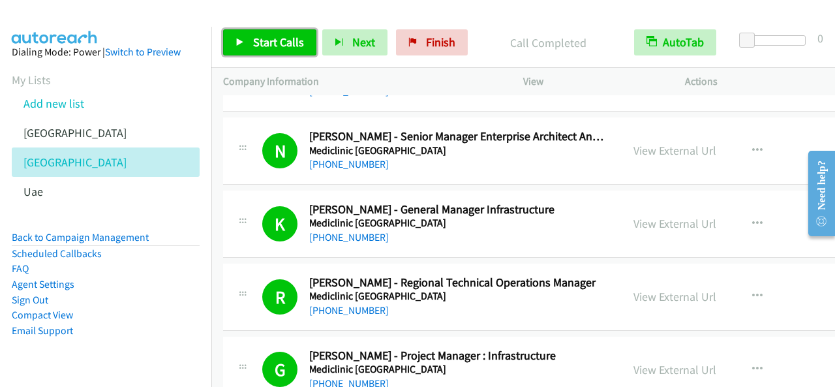
drag, startPoint x: 238, startPoint y: 33, endPoint x: 272, endPoint y: 41, distance: 34.8
click at [239, 33] on link "Start Calls" at bounding box center [269, 42] width 93 height 26
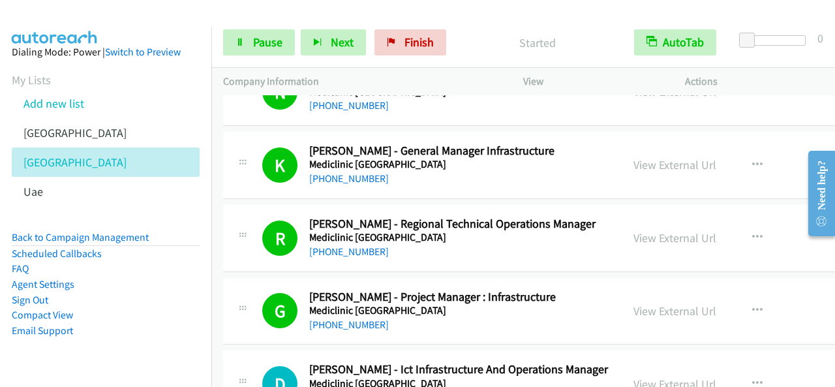
scroll to position [10504, 0]
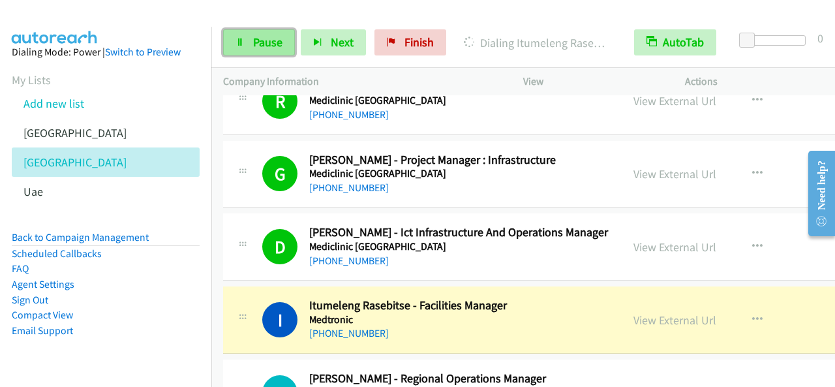
click at [259, 40] on span "Pause" at bounding box center [267, 42] width 29 height 15
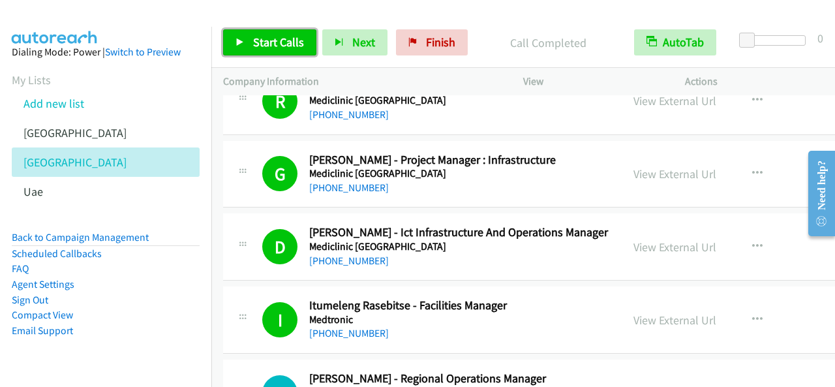
click at [277, 54] on link "Start Calls" at bounding box center [269, 42] width 93 height 26
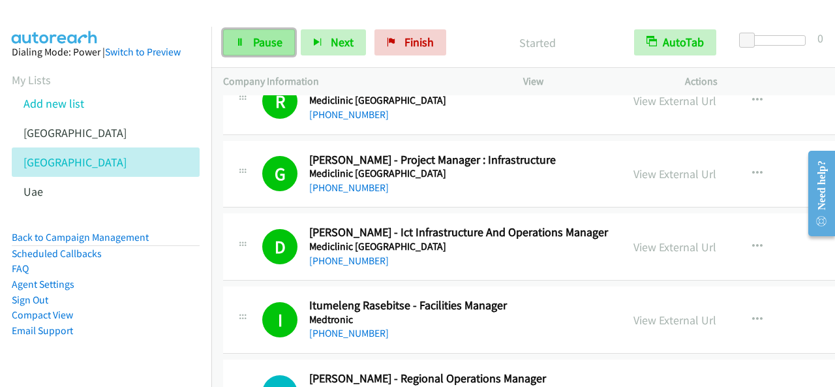
click at [265, 35] on span "Pause" at bounding box center [267, 42] width 29 height 15
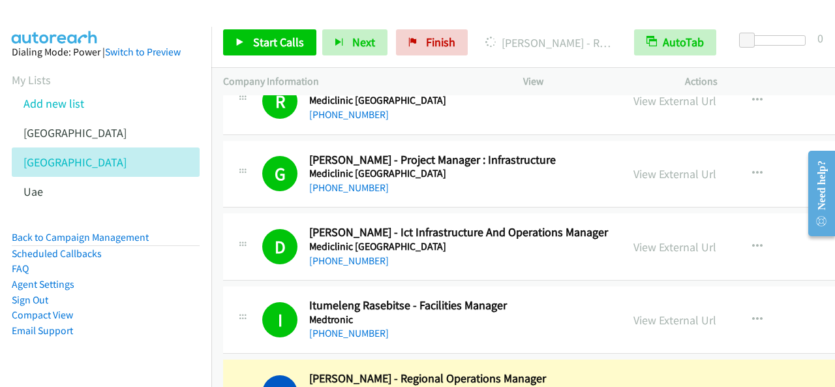
scroll to position [10570, 0]
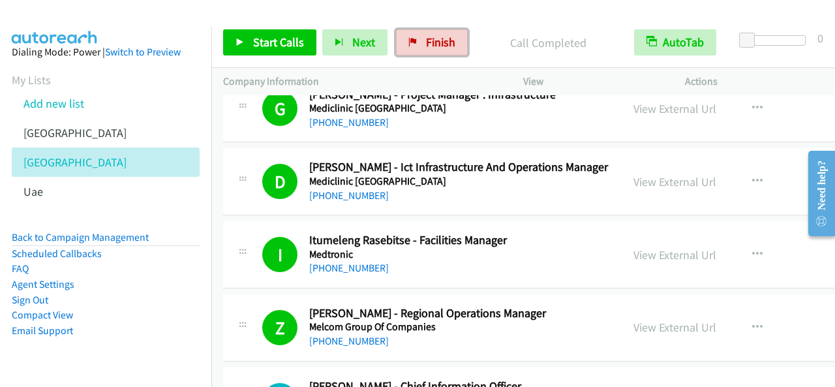
click at [402, 45] on link "Finish" at bounding box center [432, 42] width 72 height 26
